Goal: Task Accomplishment & Management: Use online tool/utility

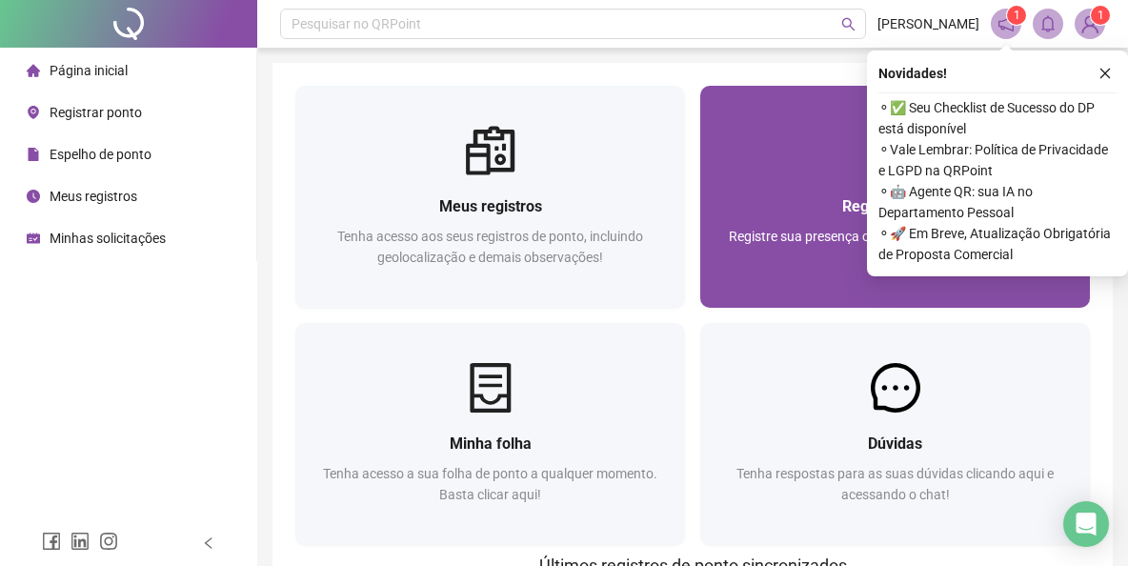
click at [747, 206] on div "Registrar ponto" at bounding box center [895, 206] width 344 height 24
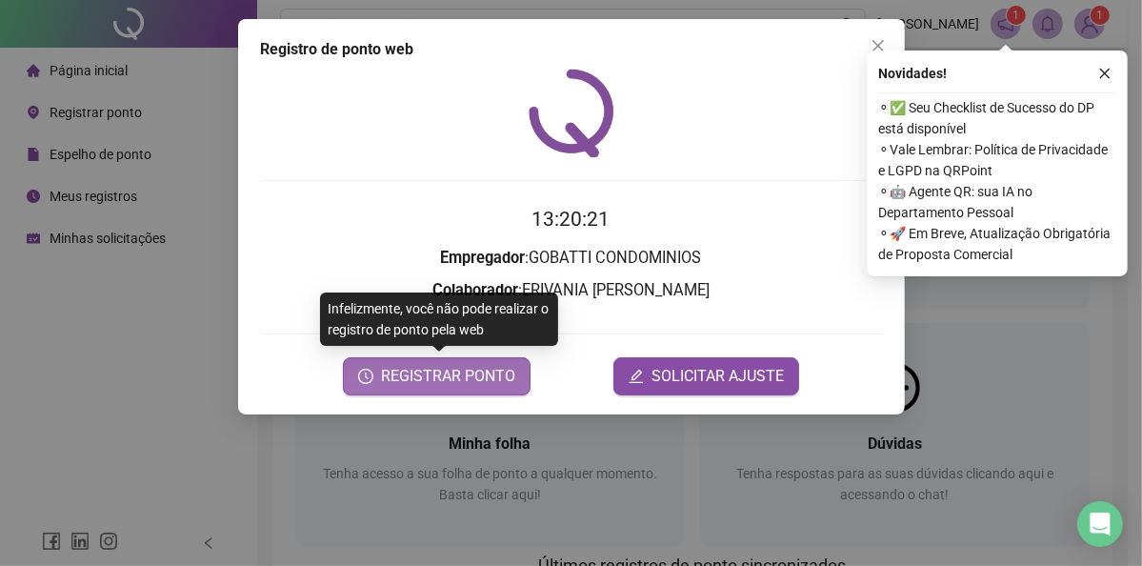
click at [426, 372] on span "REGISTRAR PONTO" at bounding box center [448, 376] width 134 height 23
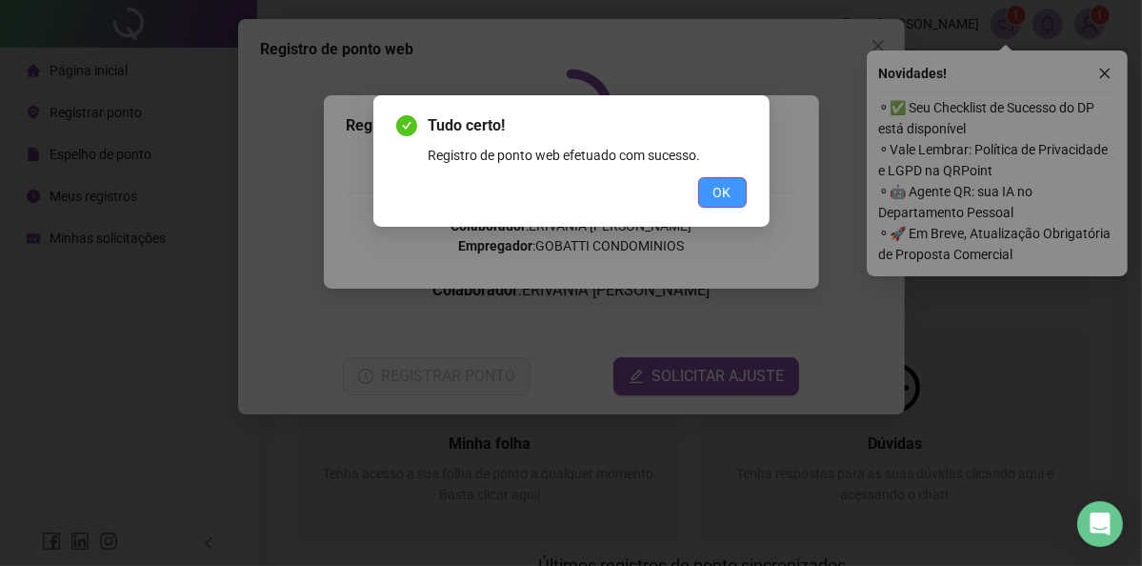
click at [737, 186] on button "OK" at bounding box center [722, 192] width 49 height 30
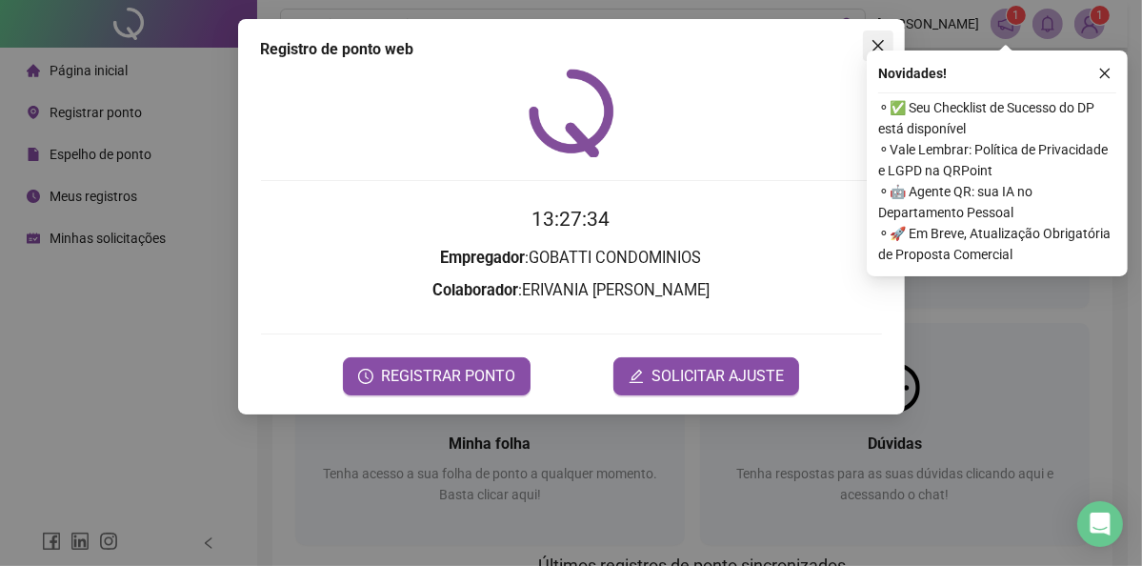
click at [878, 44] on icon "close" at bounding box center [877, 45] width 11 height 11
